Goal: Navigation & Orientation: Find specific page/section

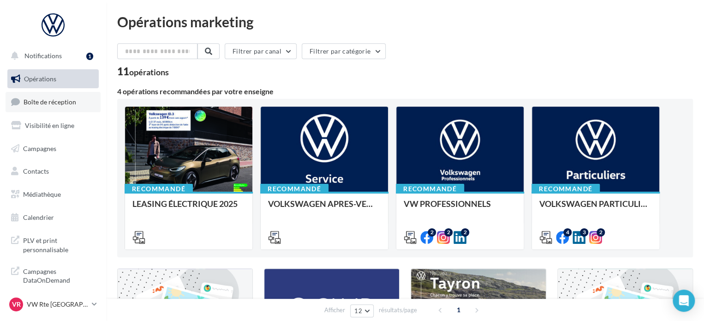
click at [68, 102] on span "Boîte de réception" at bounding box center [50, 102] width 53 height 8
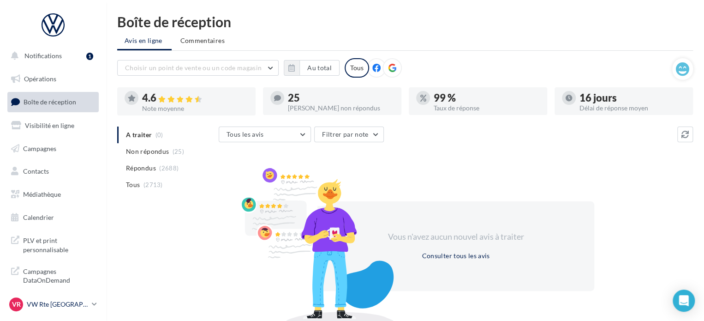
click at [78, 302] on p "VW Rte [GEOGRAPHIC_DATA]" at bounding box center [57, 304] width 61 height 9
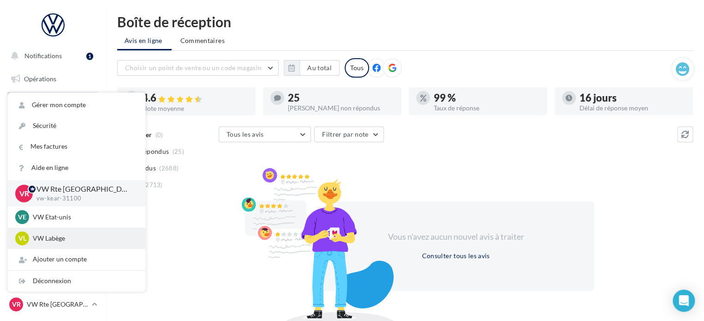
click at [79, 240] on p "VW Labège" at bounding box center [84, 238] width 102 height 9
